Goal: Task Accomplishment & Management: Manage account settings

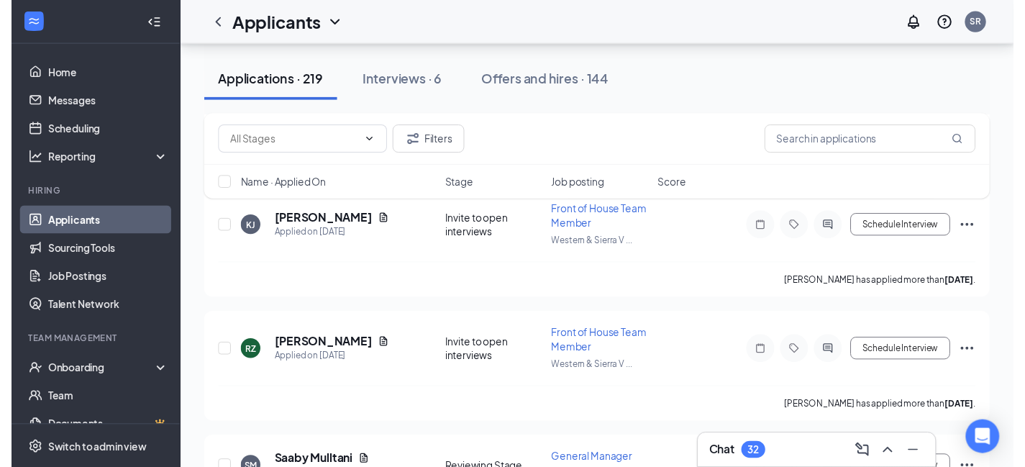
scroll to position [5765, 0]
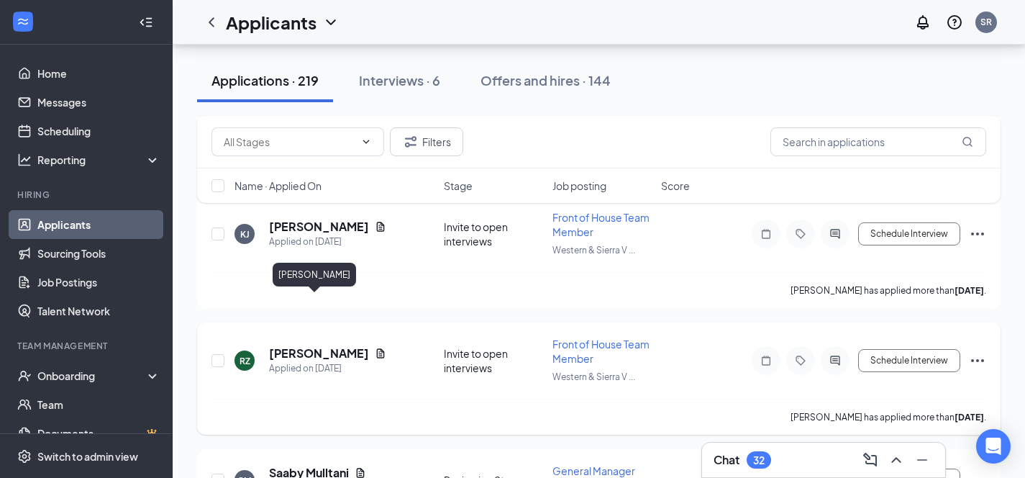
click at [302, 345] on h5 "[PERSON_NAME]" at bounding box center [319, 353] width 100 height 16
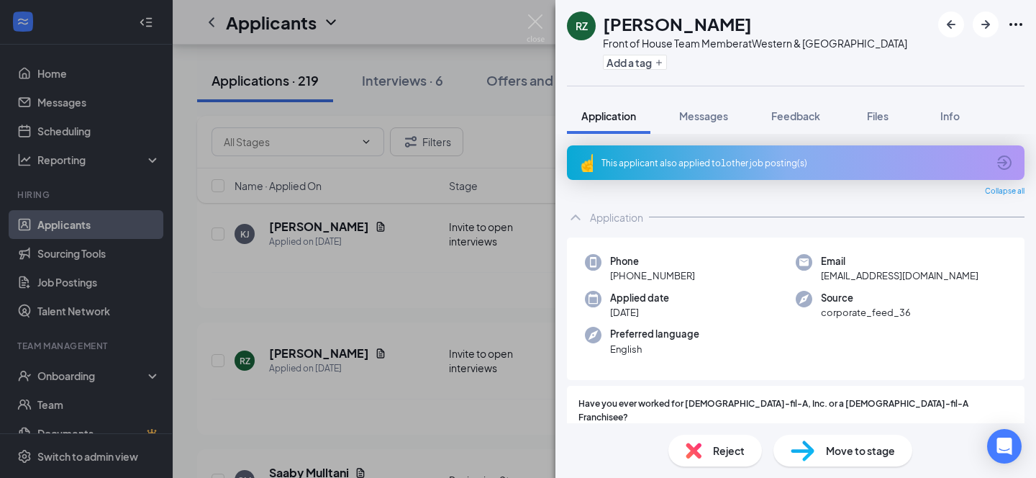
click at [505, 23] on div "RZ [PERSON_NAME] Front of House Team Member at Western & [GEOGRAPHIC_DATA] Add …" at bounding box center [518, 239] width 1036 height 478
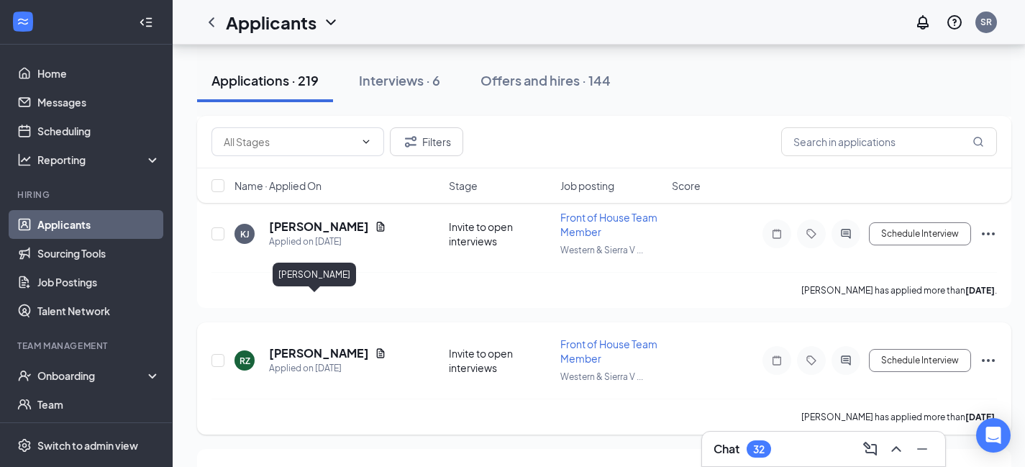
click at [303, 345] on h5 "[PERSON_NAME]" at bounding box center [319, 353] width 100 height 16
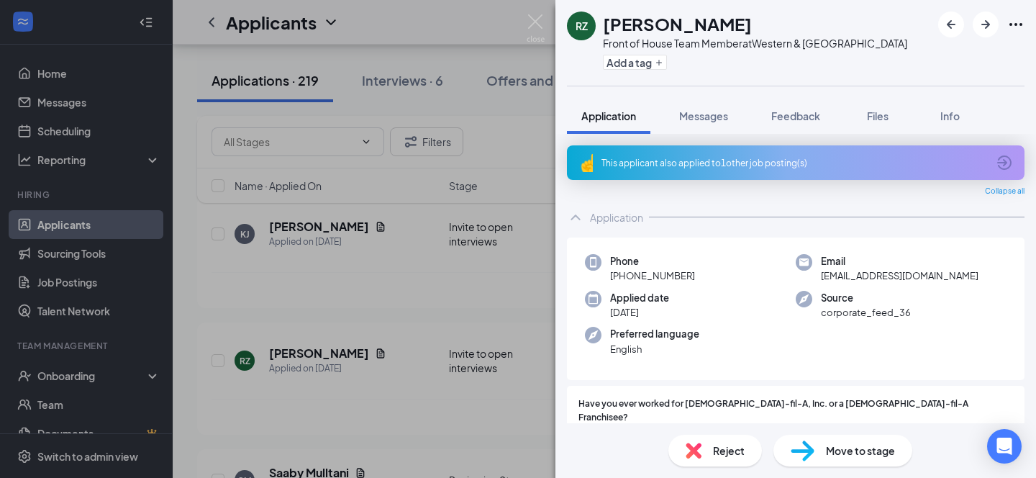
click at [728, 453] on span "Reject" at bounding box center [729, 451] width 32 height 16
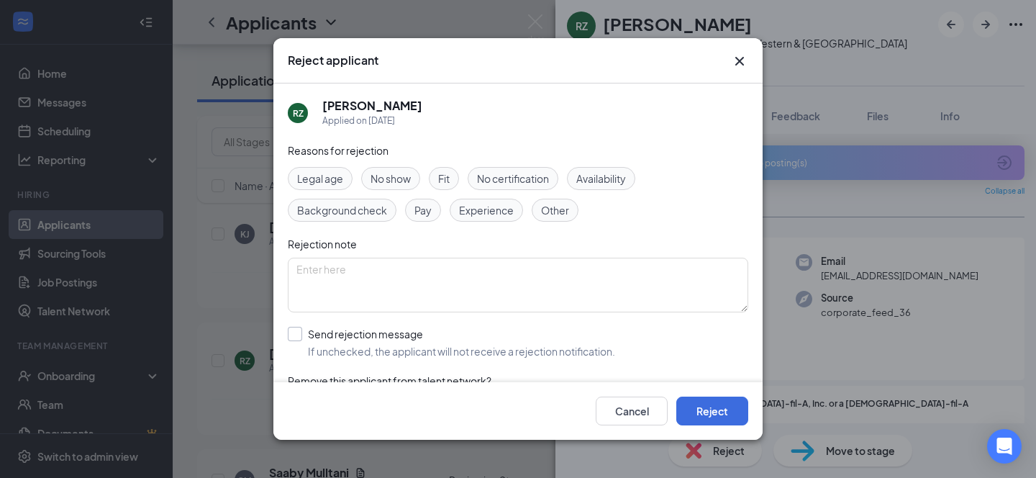
click at [293, 327] on input "Send rejection message If unchecked, the applicant will not receive a rejection…" at bounding box center [451, 343] width 327 height 32
checkbox input "true"
click at [718, 410] on button "Reject" at bounding box center [712, 411] width 72 height 29
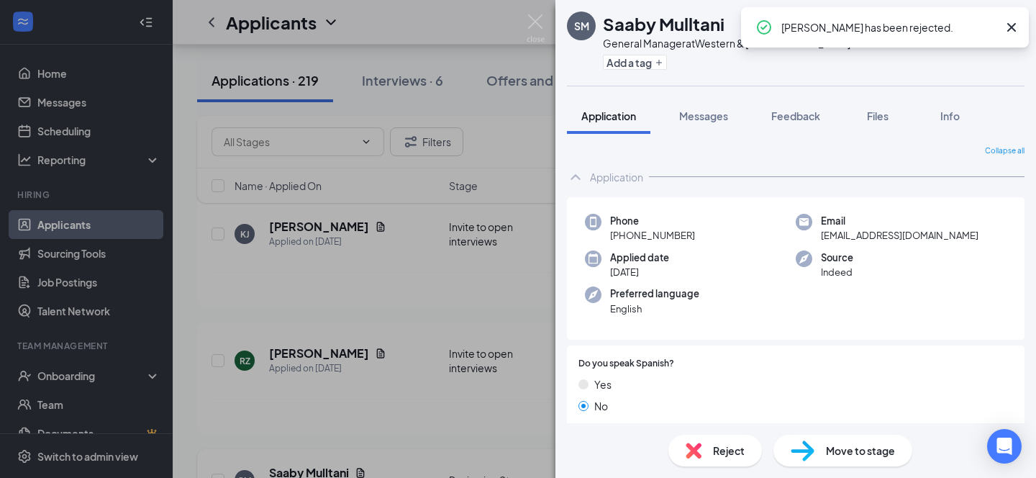
click at [480, 34] on div "[PERSON_NAME] Mulltani General Manager at [GEOGRAPHIC_DATA] Add a tag Applicati…" at bounding box center [518, 239] width 1036 height 478
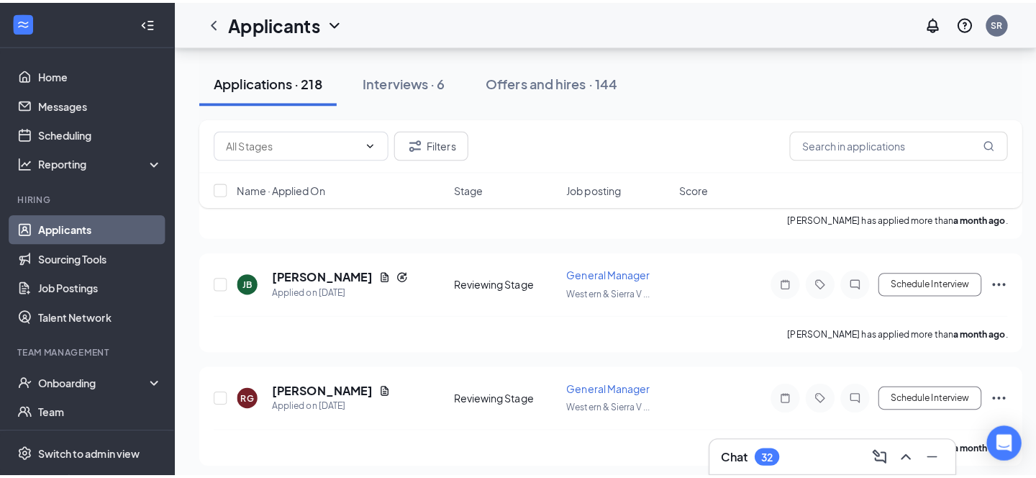
scroll to position [22452, 0]
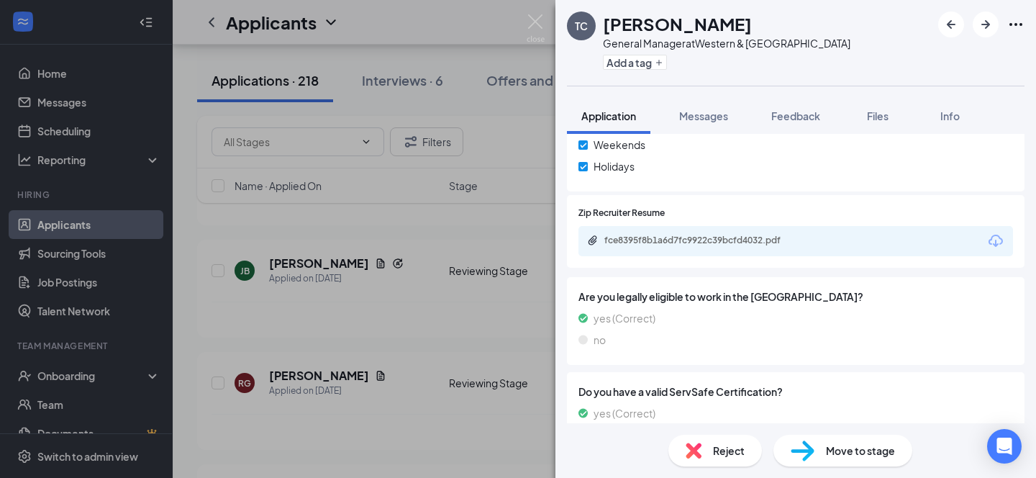
scroll to position [747, 0]
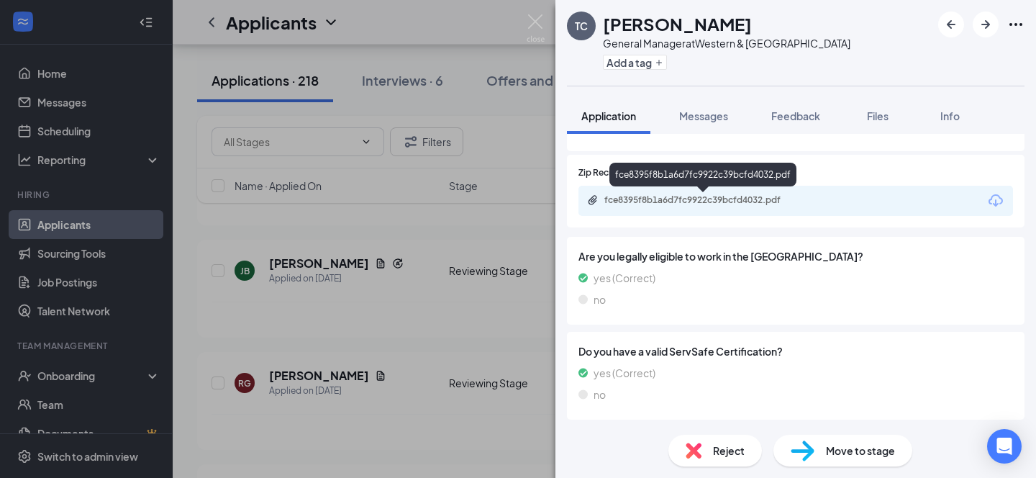
click at [700, 203] on div "fce8395f8b1a6d7fc9922c39bcfd4032.pdf" at bounding box center [706, 200] width 202 height 12
click at [728, 445] on span "Reject" at bounding box center [729, 451] width 32 height 16
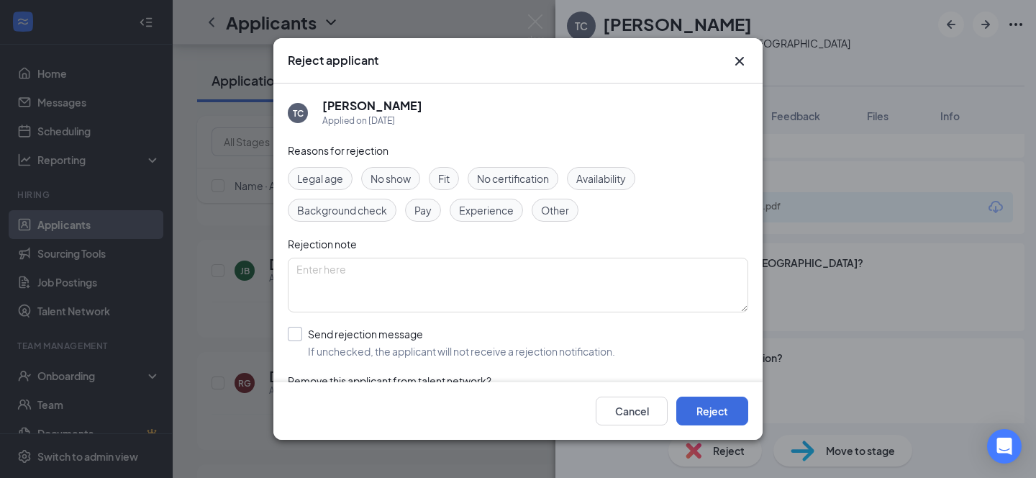
click at [291, 336] on input "Send rejection message If unchecked, the applicant will not receive a rejection…" at bounding box center [451, 343] width 327 height 32
checkbox input "true"
click at [709, 410] on button "Reject" at bounding box center [712, 411] width 72 height 29
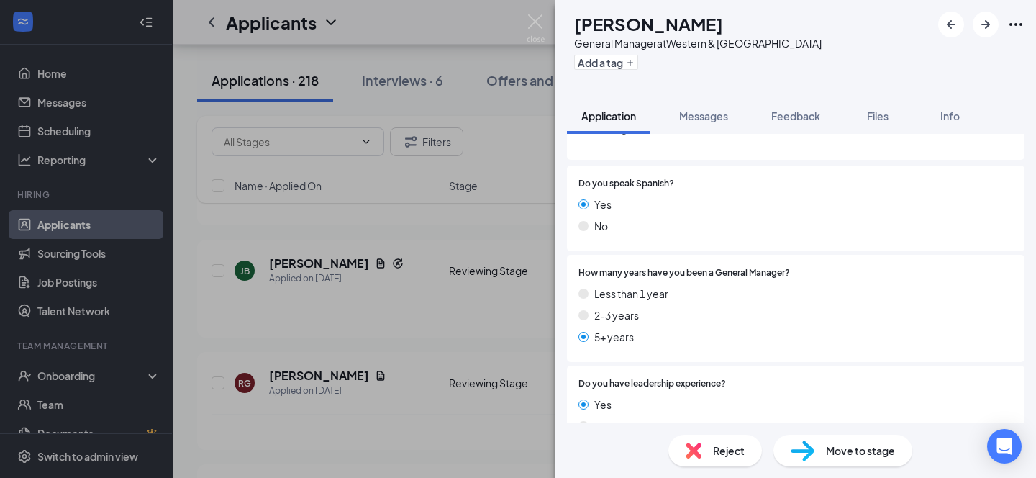
scroll to position [250, 0]
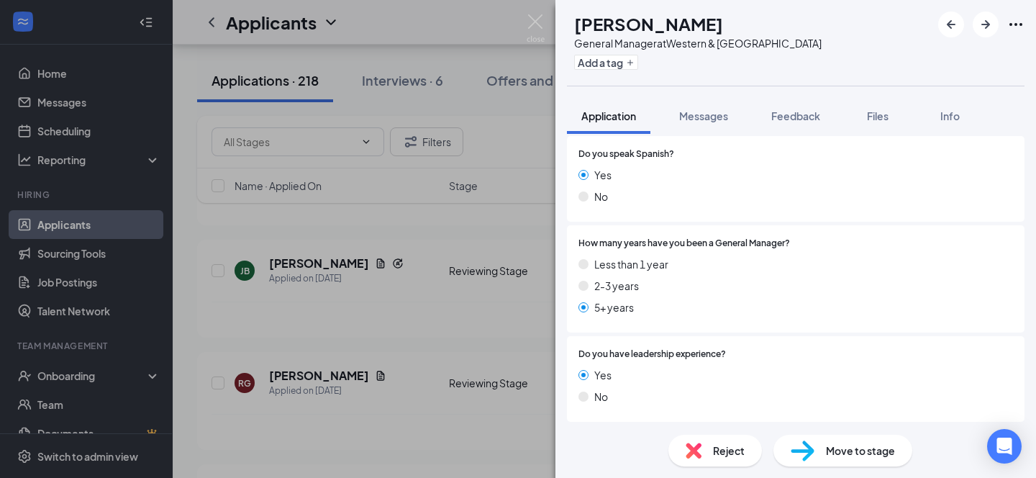
click at [425, 5] on div "DW [PERSON_NAME] General Manager at Western & [GEOGRAPHIC_DATA] Add a tag Appli…" at bounding box center [518, 239] width 1036 height 478
